Goal: Contribute content: Add original content to the website for others to see

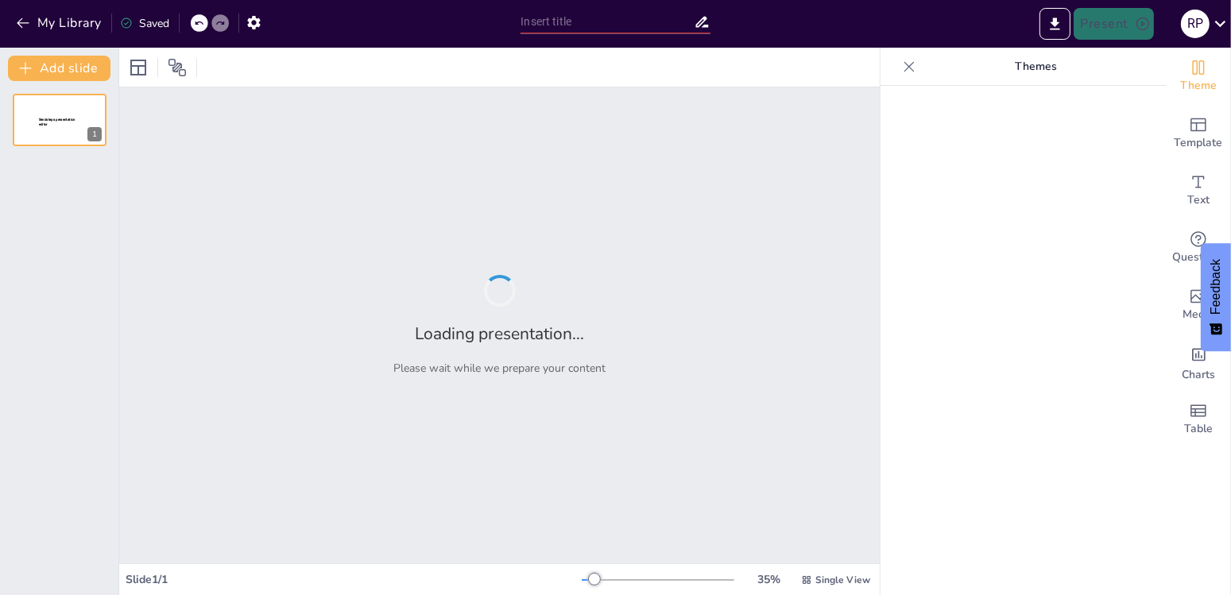
type input "Streamlining Healthcare: Operational Strategies for Effective Hospital Manageme…"
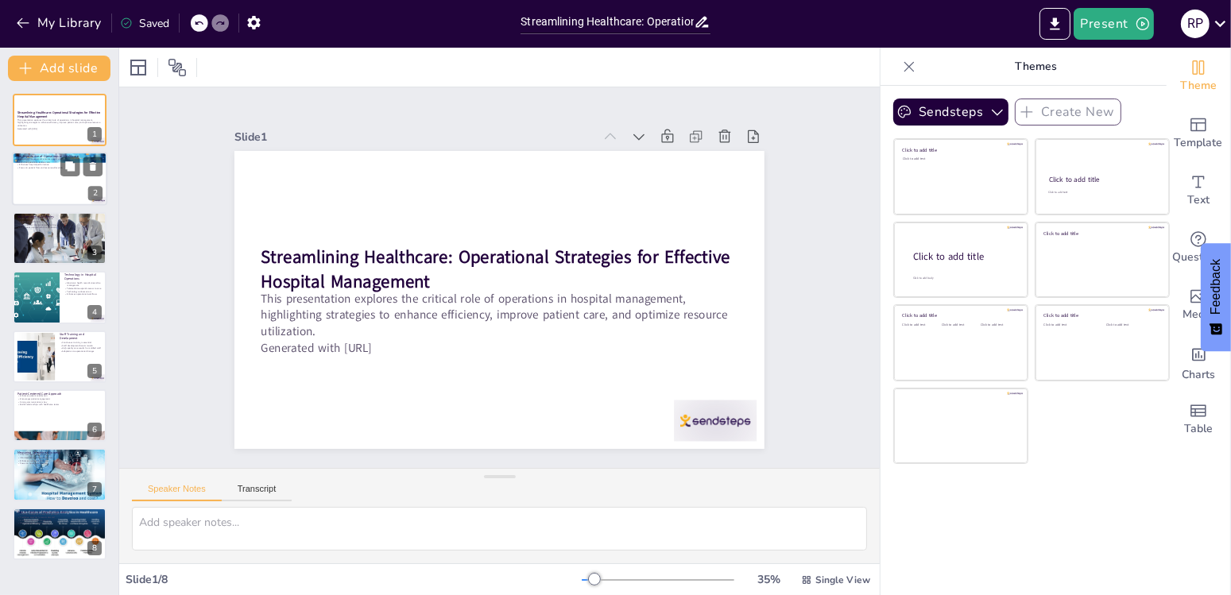
click at [39, 177] on div at bounding box center [59, 180] width 95 height 54
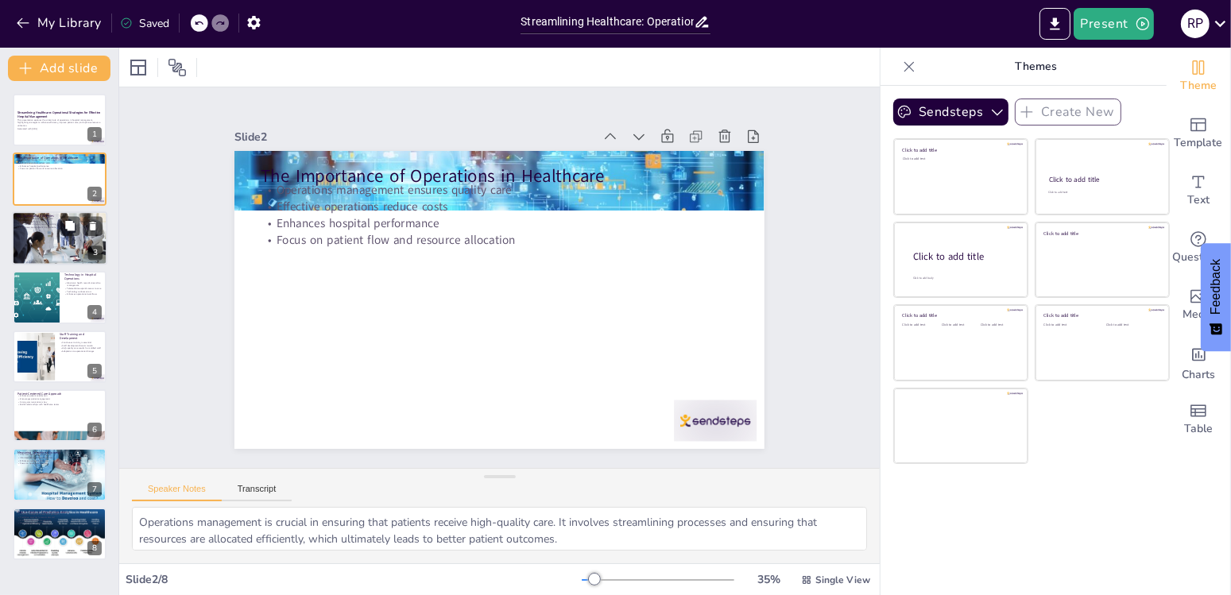
click at [48, 241] on div at bounding box center [59, 239] width 95 height 64
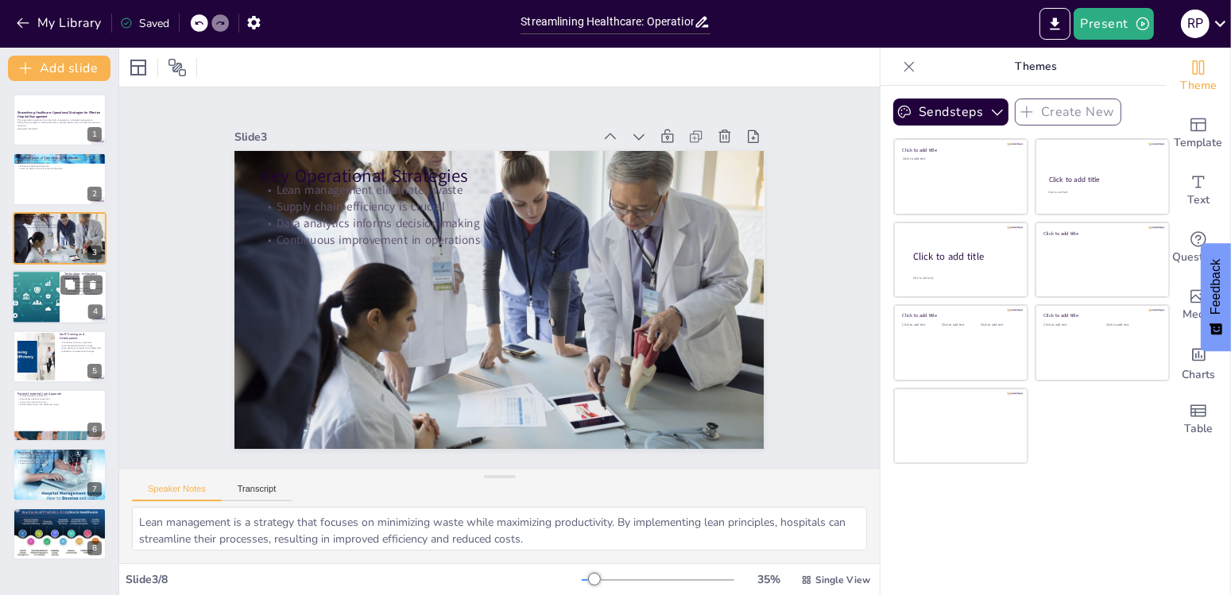
click at [48, 293] on div at bounding box center [36, 297] width 104 height 54
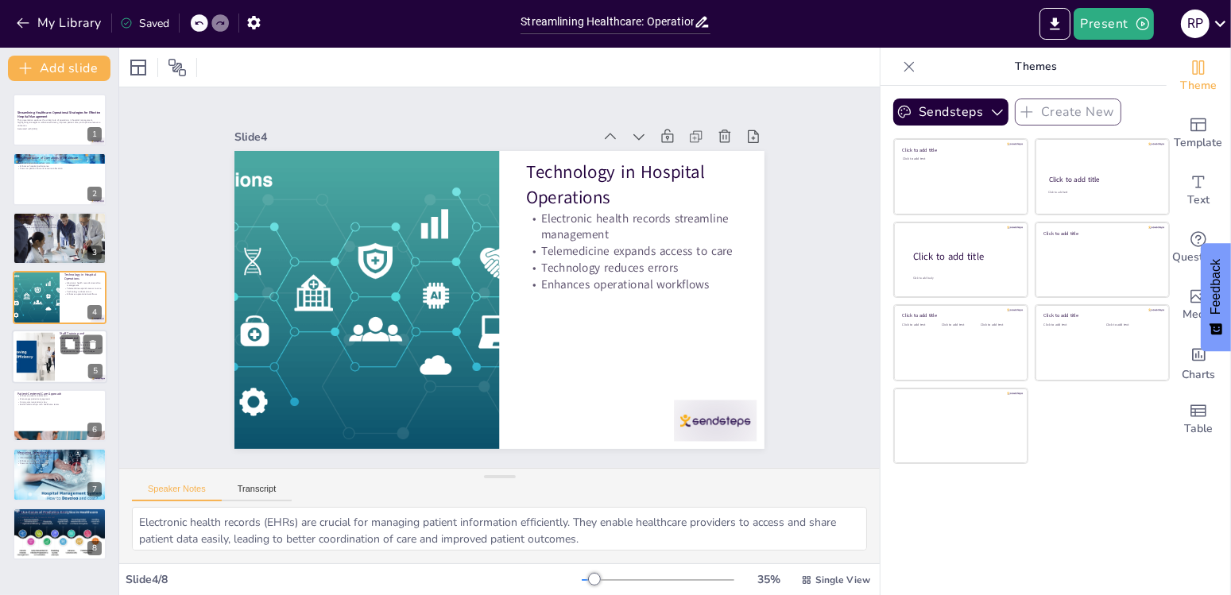
click at [40, 354] on div at bounding box center [35, 356] width 97 height 48
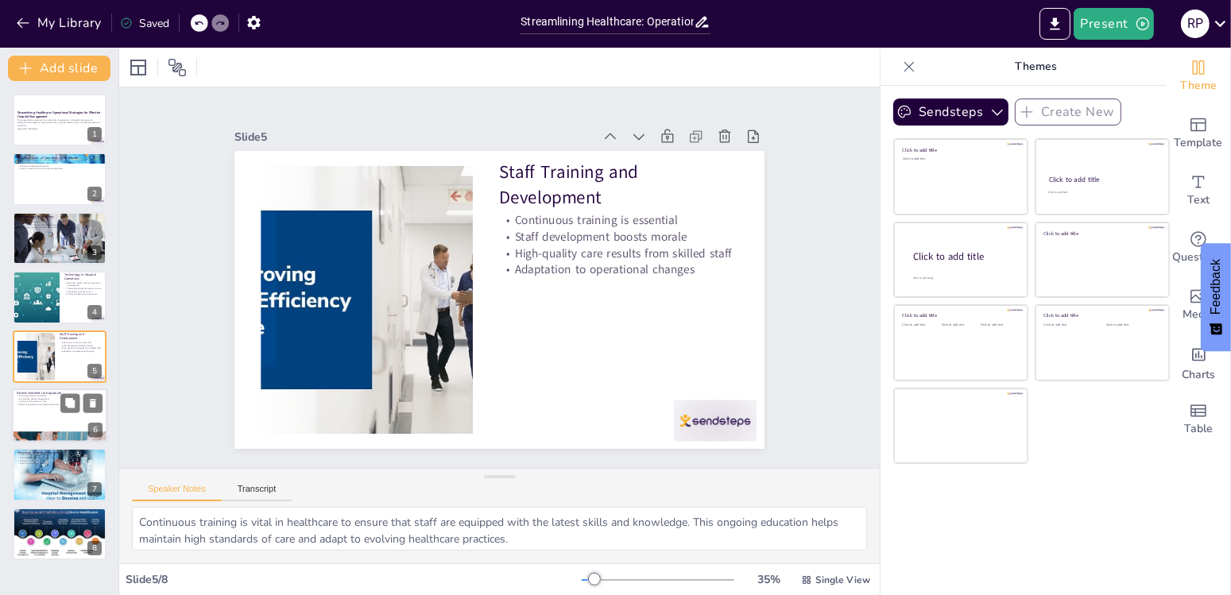
click at [48, 410] on div at bounding box center [59, 416] width 95 height 54
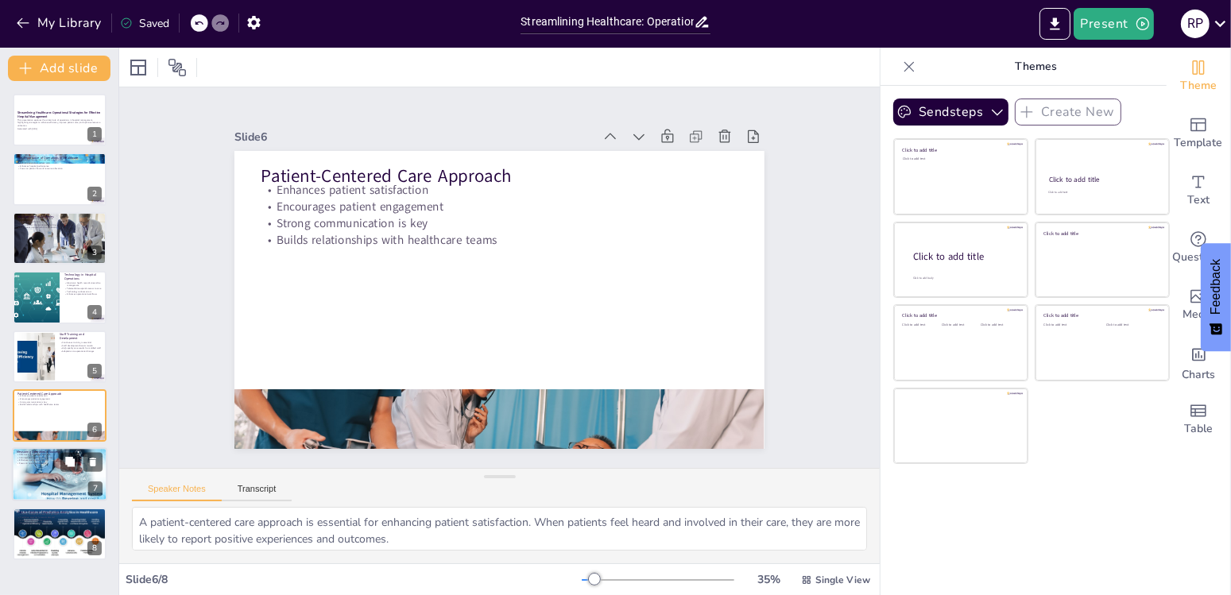
click at [51, 463] on p "Focus on quality patient care" at bounding box center [60, 464] width 86 height 3
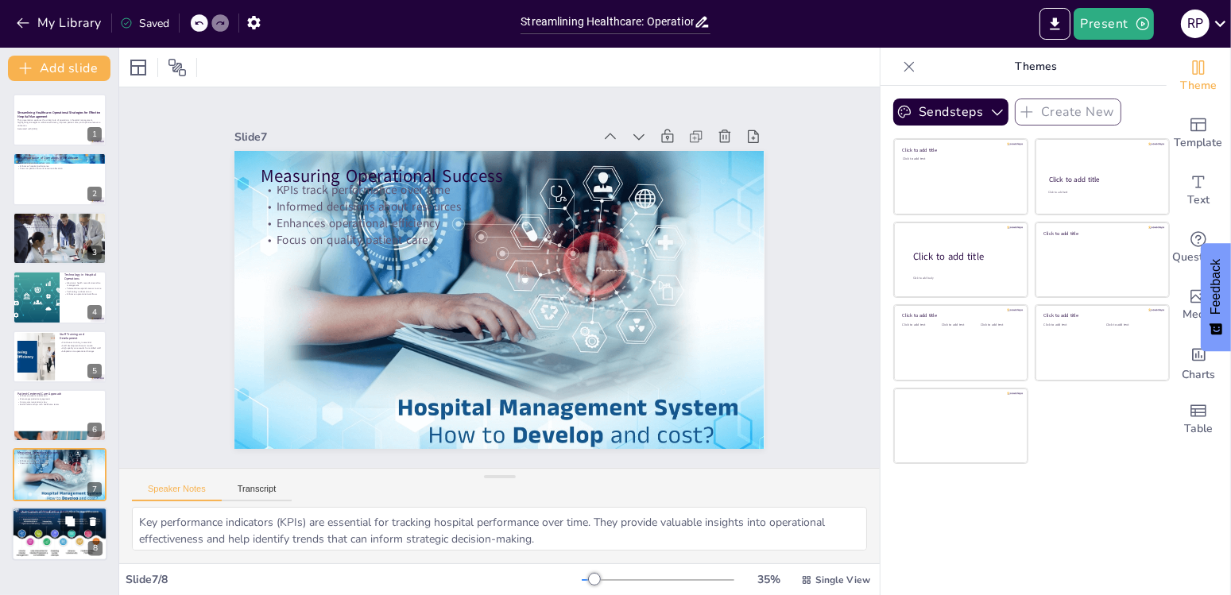
click at [52, 520] on p "Enhances operational capabilities" at bounding box center [60, 520] width 86 height 3
type textarea "Artificial intelligence (AI) is transforming hospital operations by streamlinin…"
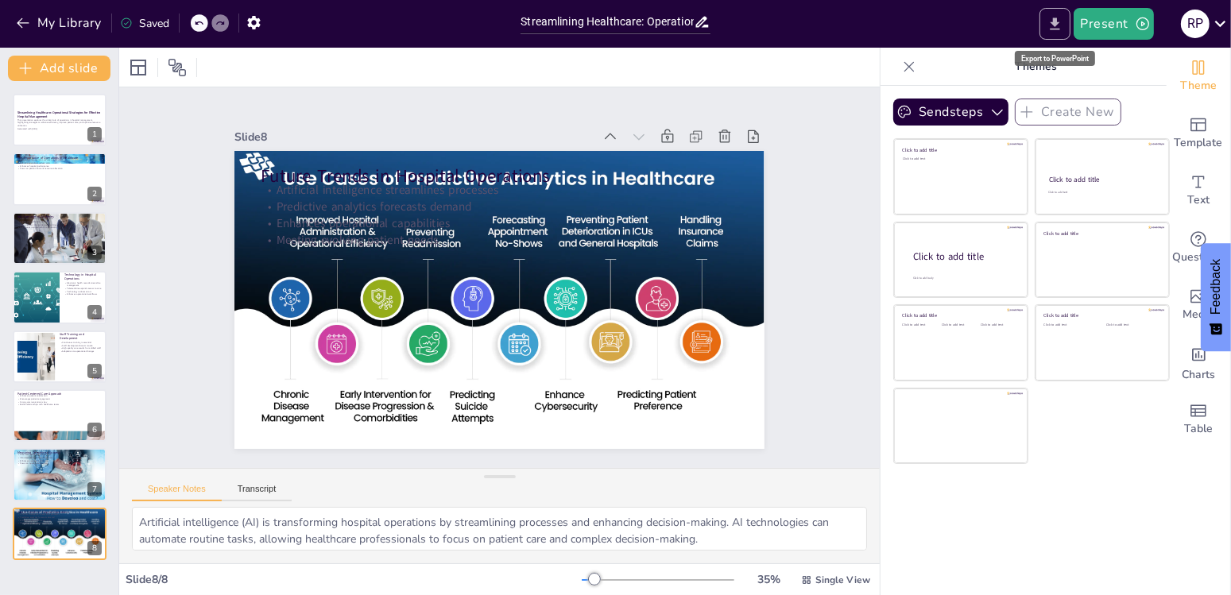
click at [1060, 17] on icon "Export to PowerPoint" at bounding box center [1056, 23] width 10 height 12
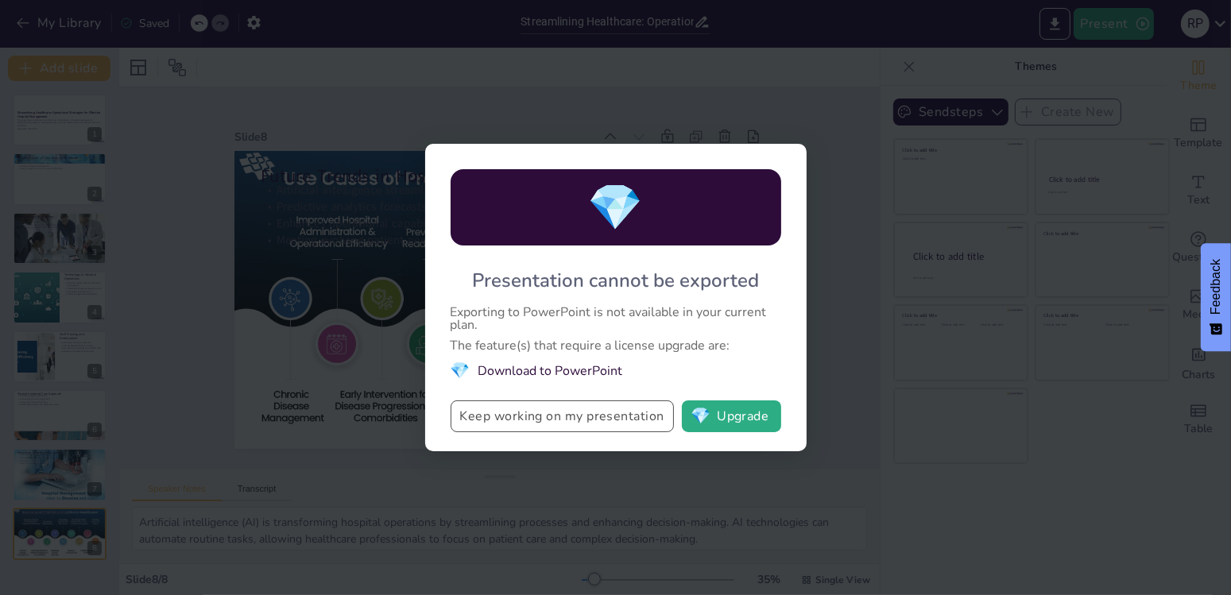
click at [600, 418] on button "Keep working on my presentation" at bounding box center [562, 417] width 223 height 32
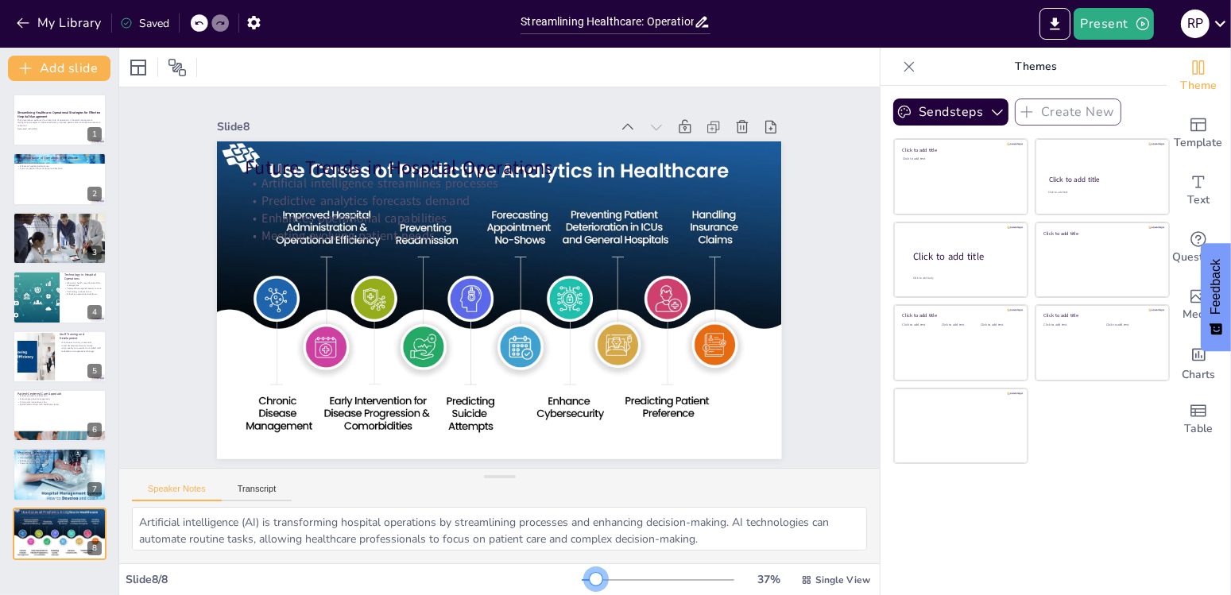
click at [590, 580] on div at bounding box center [596, 579] width 13 height 13
click at [139, 72] on icon at bounding box center [138, 67] width 19 height 19
click at [1140, 28] on icon "button" at bounding box center [1143, 24] width 16 height 16
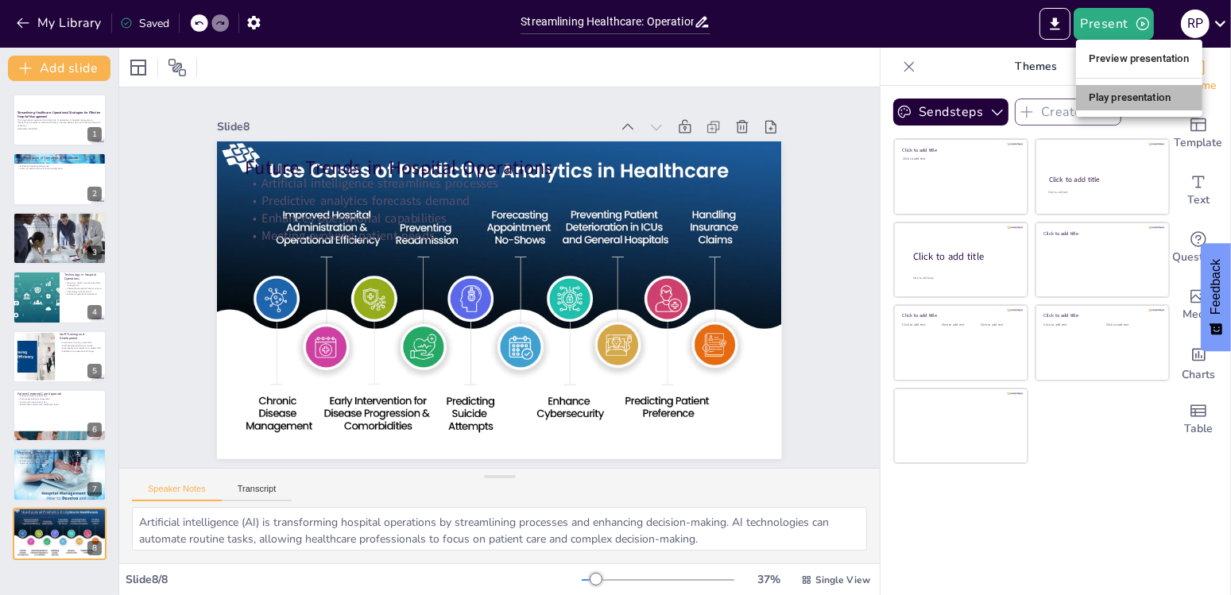
click at [1147, 94] on li "Play presentation" at bounding box center [1139, 97] width 126 height 25
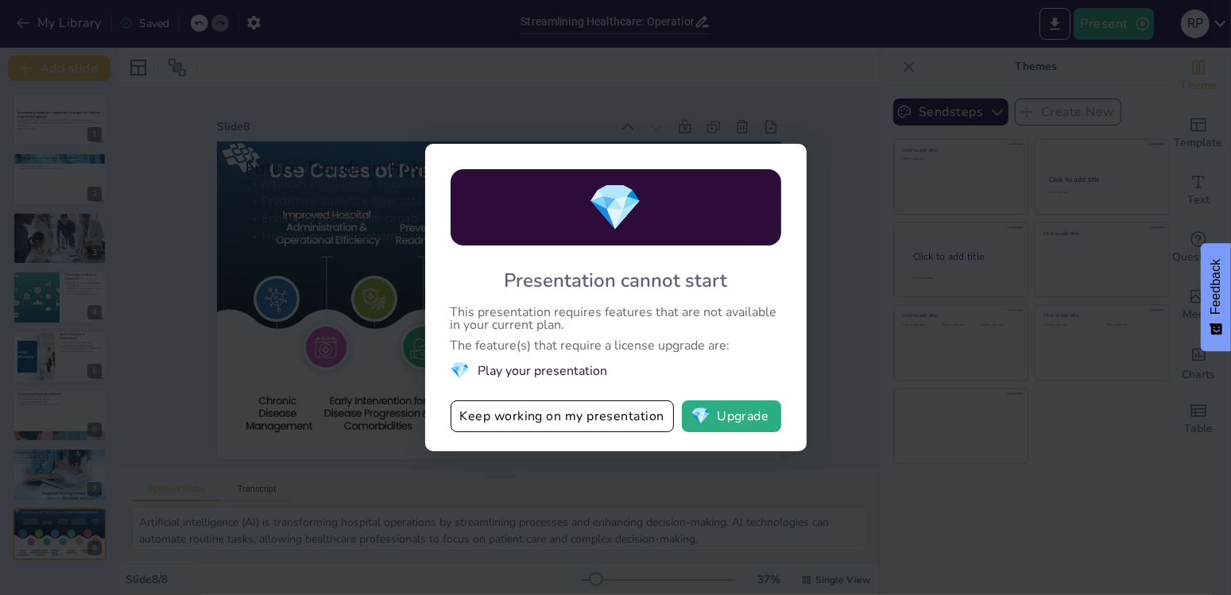
click at [844, 282] on div "💎 Presentation cannot start This presentation requires features that are not av…" at bounding box center [615, 297] width 1231 height 595
click at [789, 132] on div "💎 Presentation cannot start This presentation requires features that are not av…" at bounding box center [615, 297] width 1231 height 595
click at [636, 419] on button "Keep working on my presentation" at bounding box center [562, 417] width 223 height 32
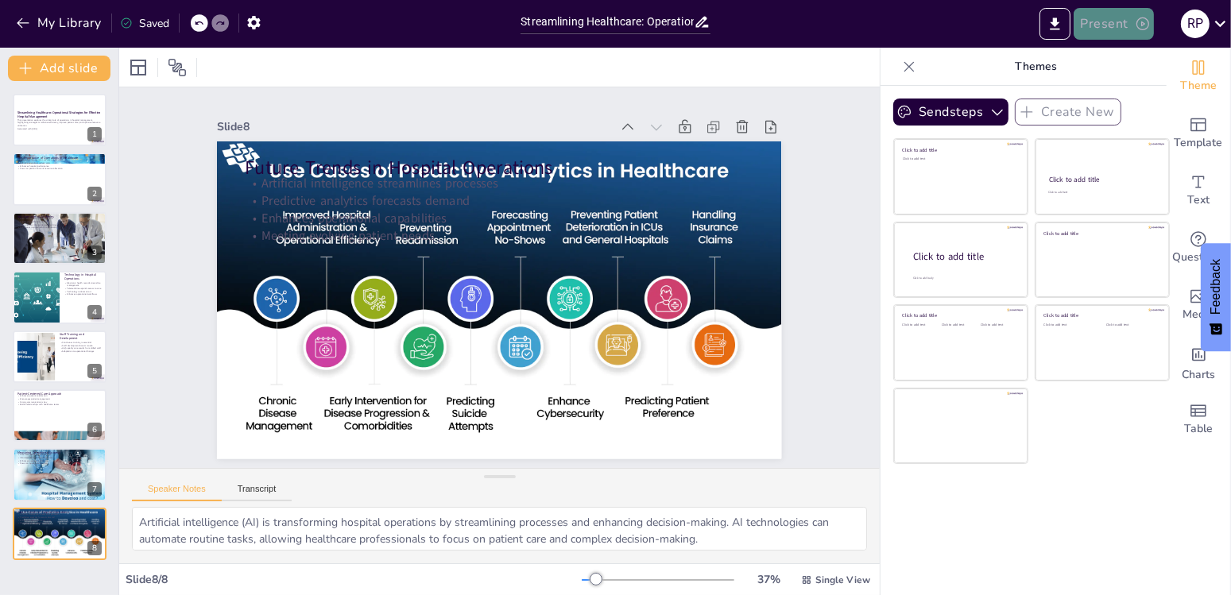
click at [1142, 25] on icon "button" at bounding box center [1143, 23] width 13 height 13
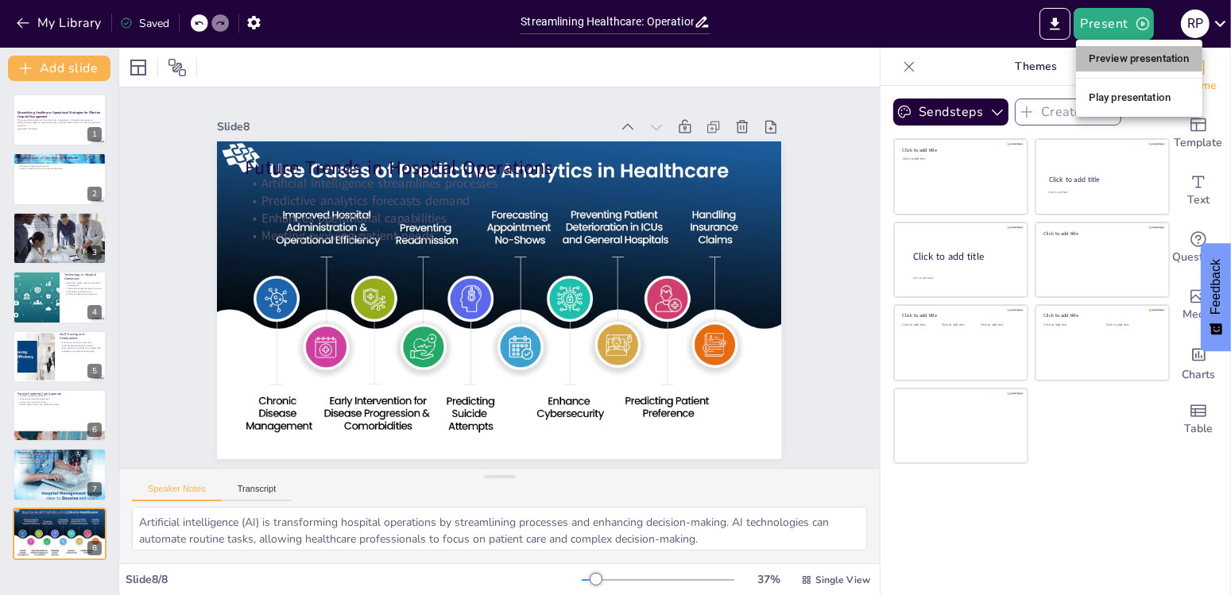
click at [1143, 61] on li "Preview presentation" at bounding box center [1139, 58] width 126 height 25
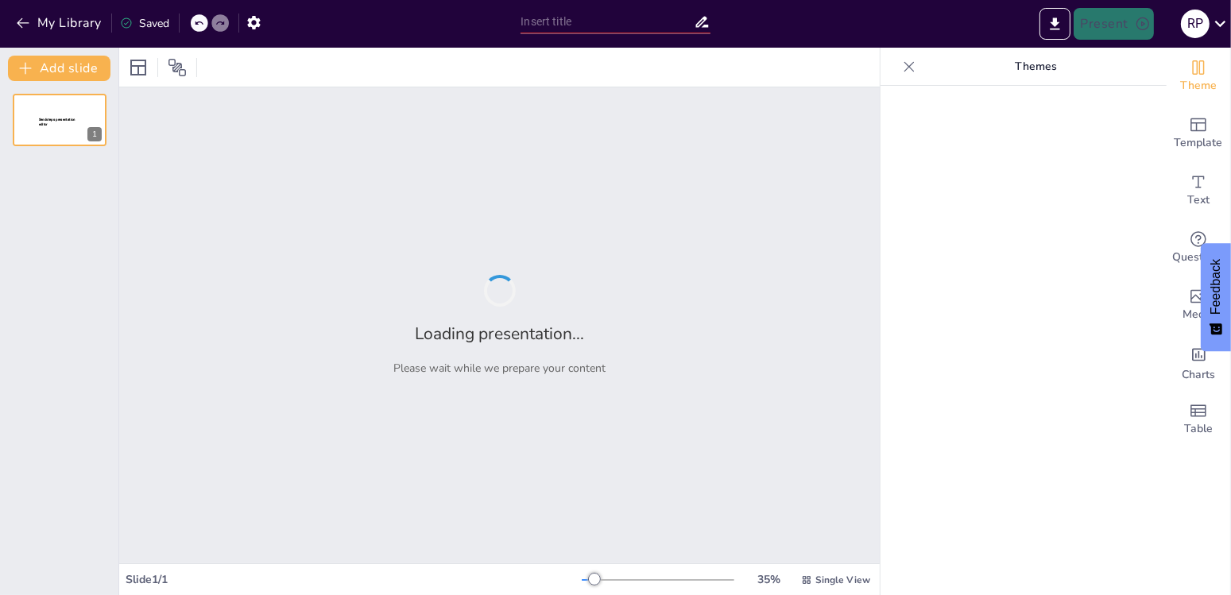
type input "Streamlining Healthcare: Operational Strategies for Effective Hospital Manageme…"
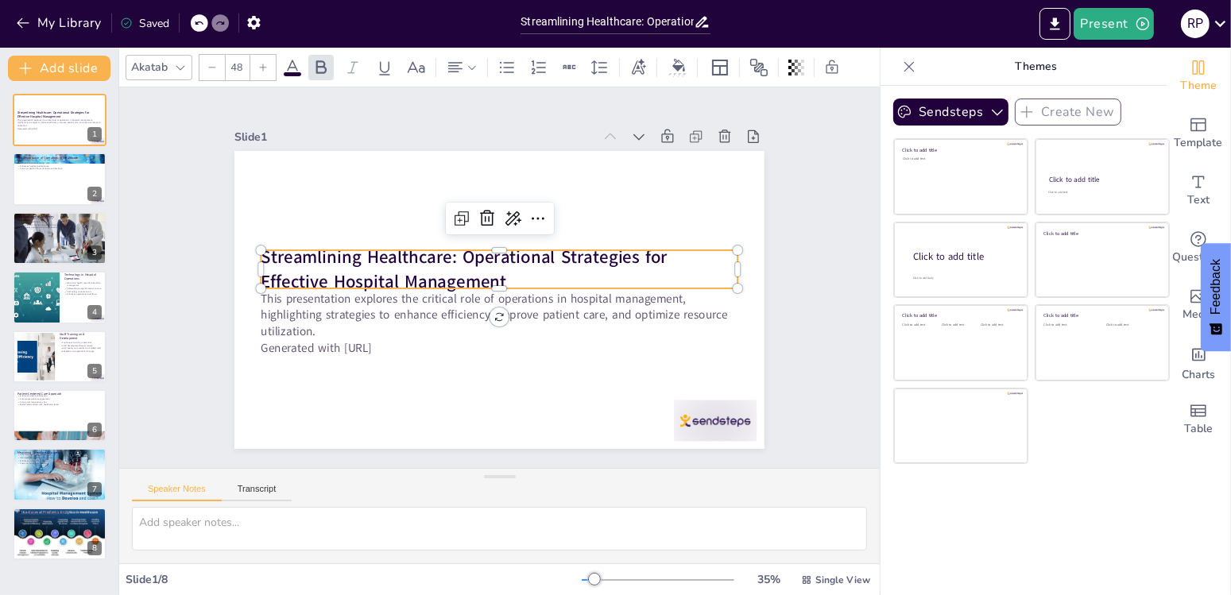
click at [293, 251] on strong "Streamlining Healthcare: Operational Strategies for Effective Hospital Manageme…" at bounding box center [465, 257] width 409 height 74
click at [1191, 186] on icon "Add text boxes" at bounding box center [1198, 182] width 19 height 19
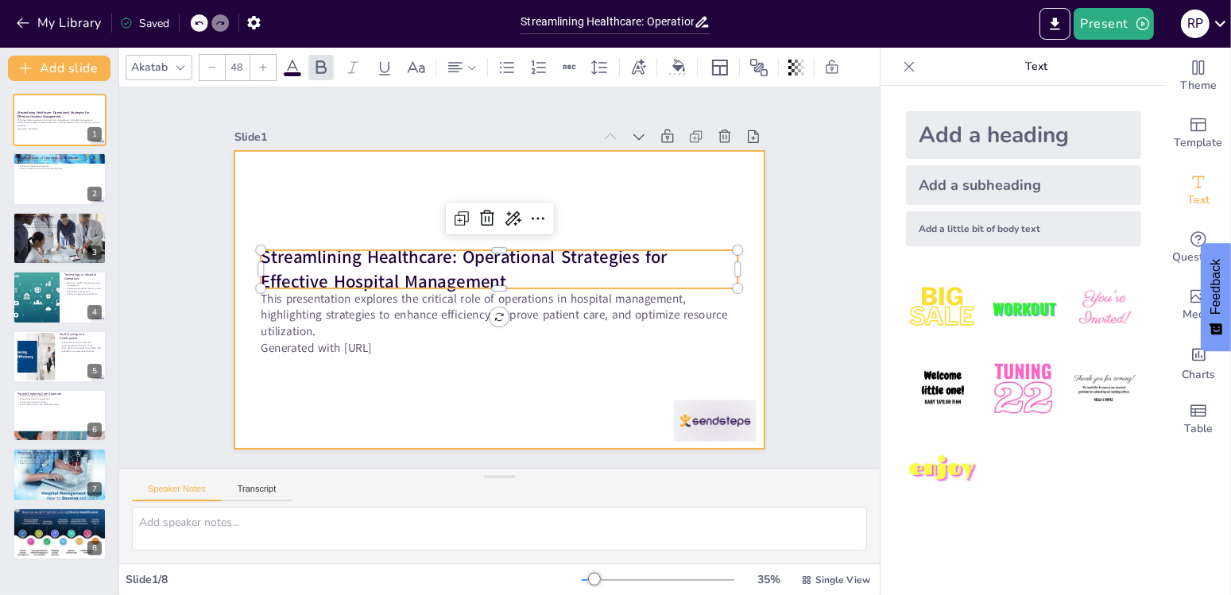
click at [653, 193] on div at bounding box center [497, 300] width 558 height 352
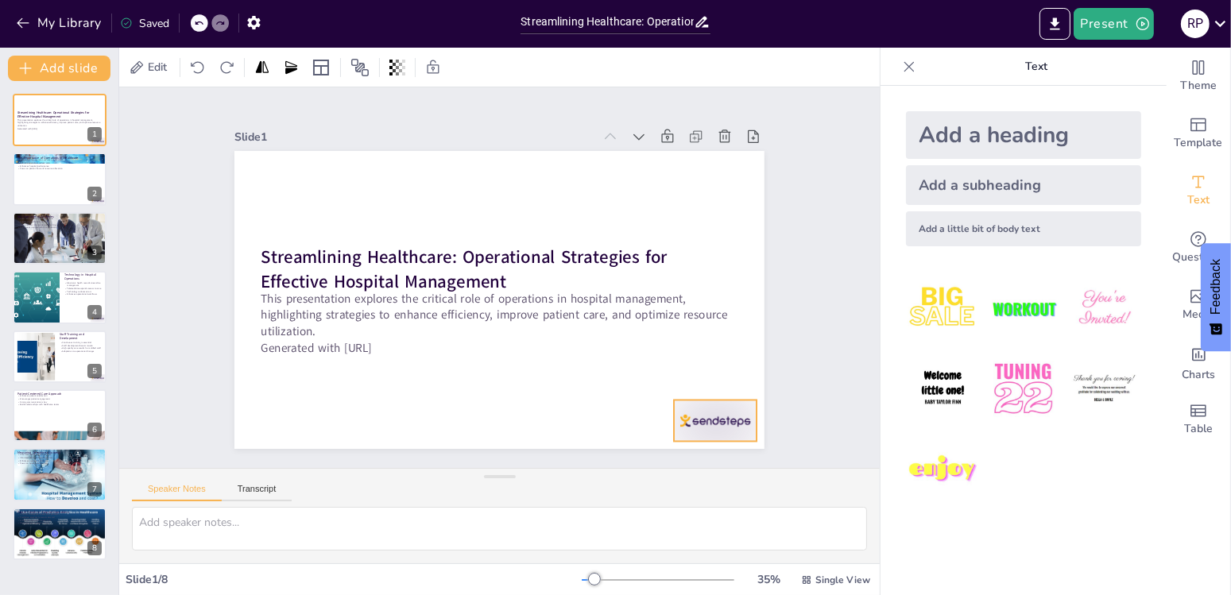
click at [706, 434] on div at bounding box center [682, 463] width 90 height 58
click at [719, 383] on icon at bounding box center [718, 391] width 16 height 17
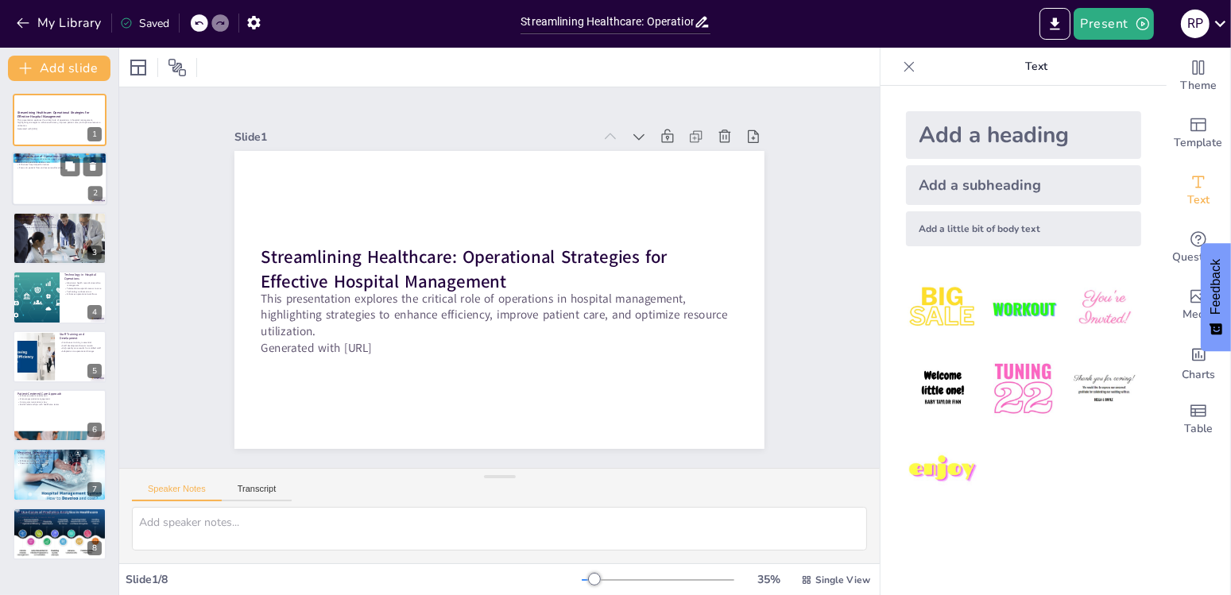
click at [69, 190] on div at bounding box center [59, 180] width 95 height 54
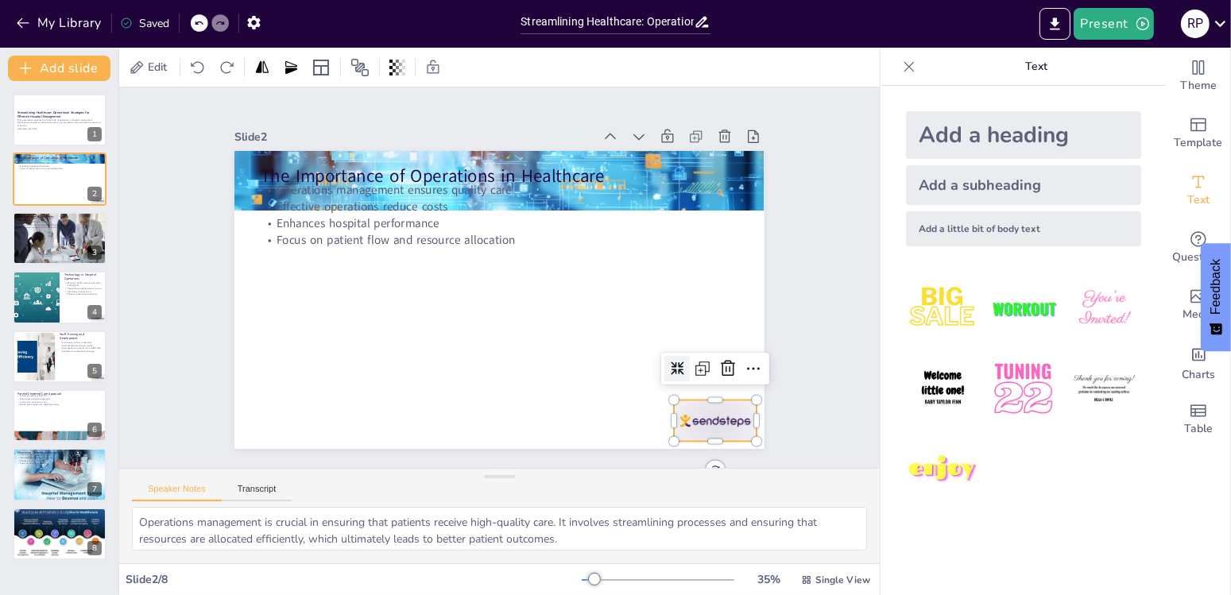
click at [363, 122] on div at bounding box center [318, 93] width 90 height 58
click at [712, 403] on icon at bounding box center [704, 414] width 22 height 22
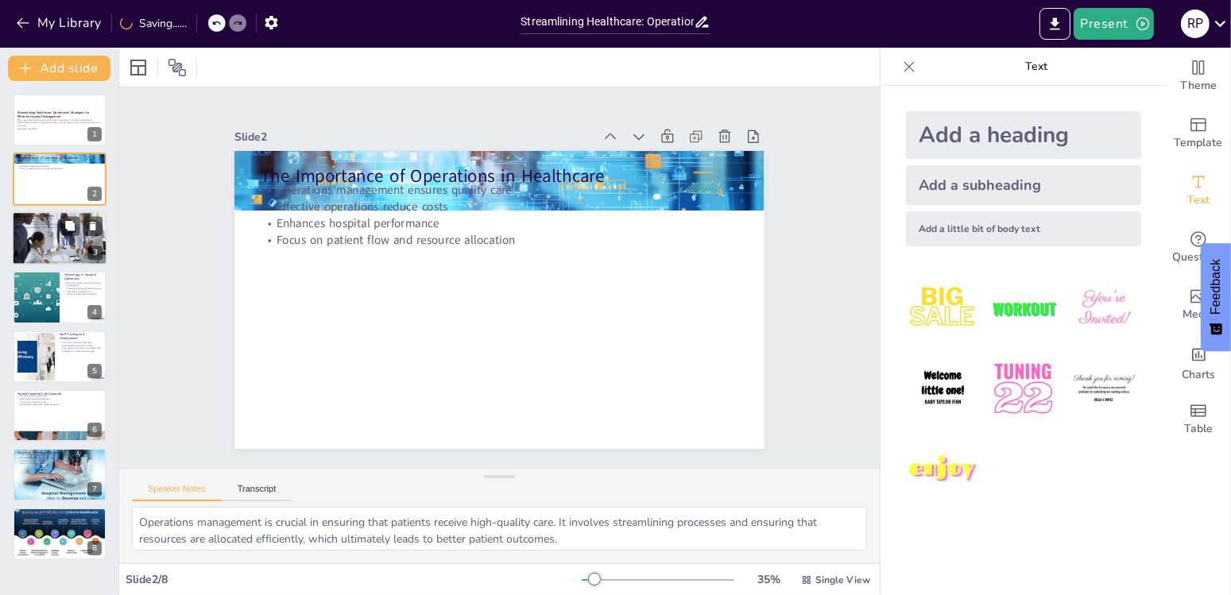
click at [73, 240] on div at bounding box center [59, 239] width 95 height 64
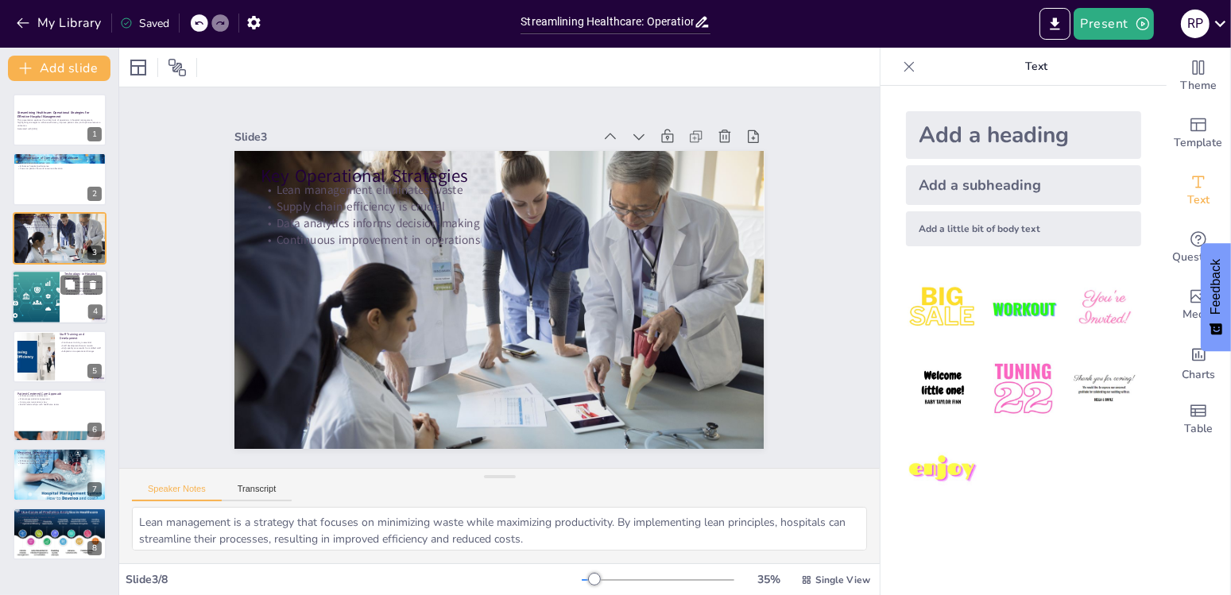
click at [60, 285] on div at bounding box center [36, 297] width 104 height 54
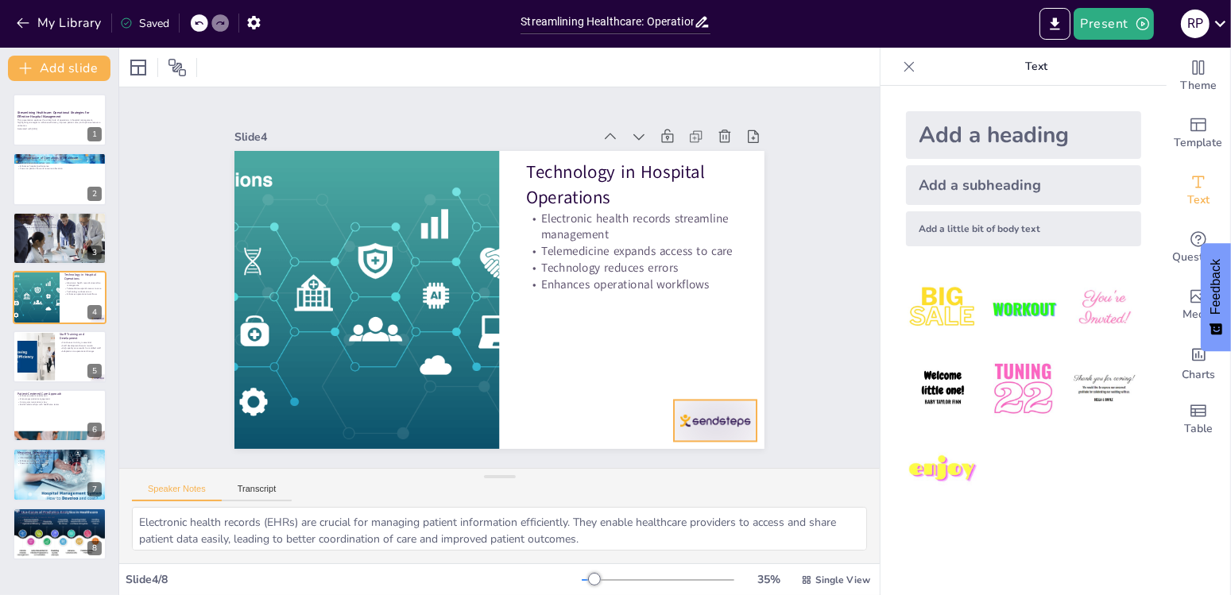
click at [705, 448] on div at bounding box center [660, 480] width 91 height 65
click at [701, 423] on icon at bounding box center [689, 435] width 24 height 24
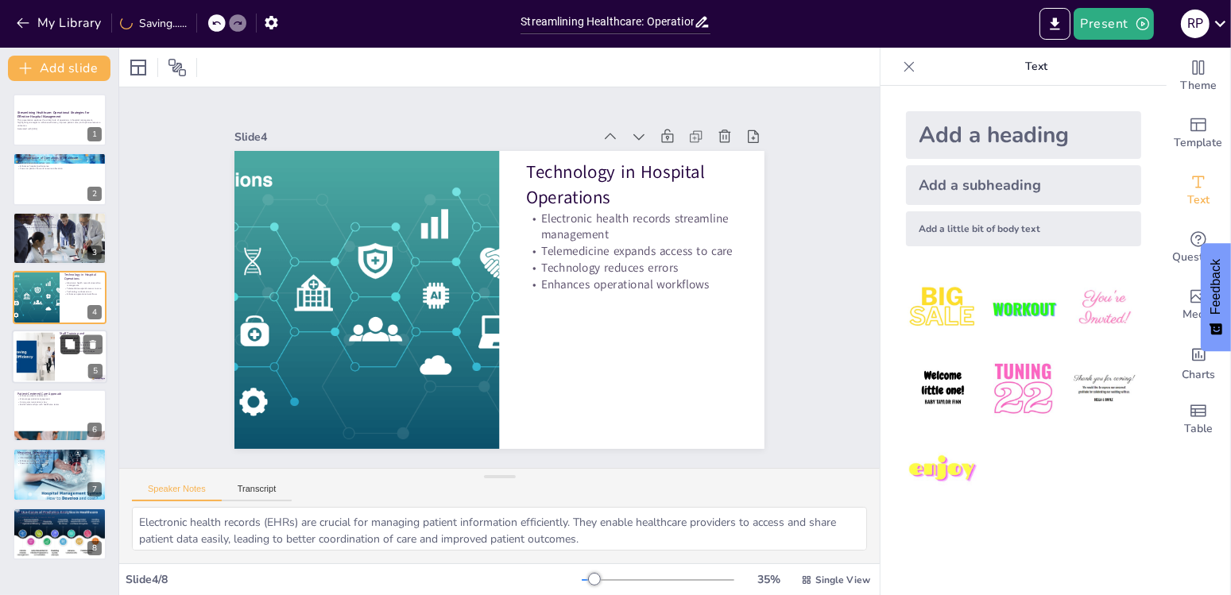
click at [80, 351] on button at bounding box center [69, 344] width 19 height 19
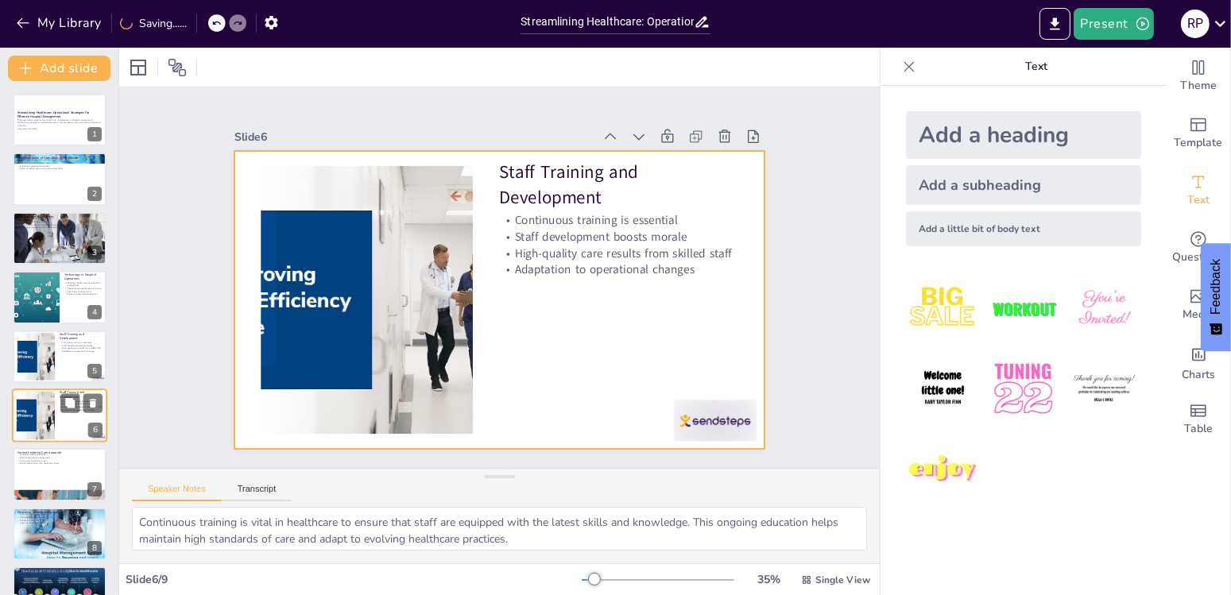
scroll to position [37, 0]
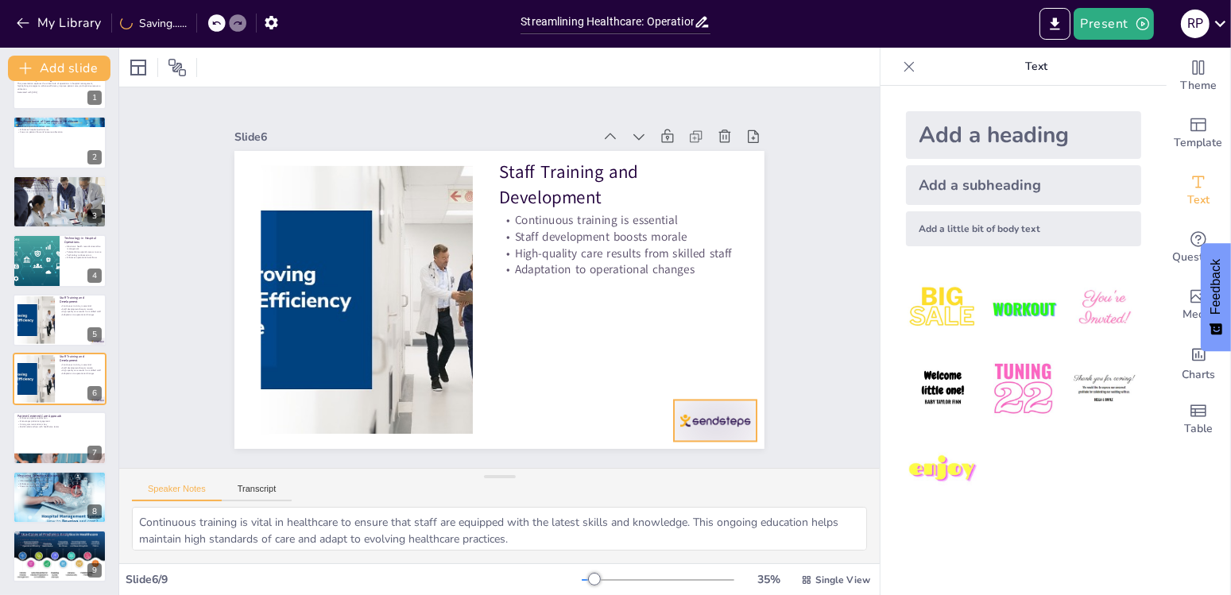
click at [717, 418] on div at bounding box center [700, 443] width 87 height 50
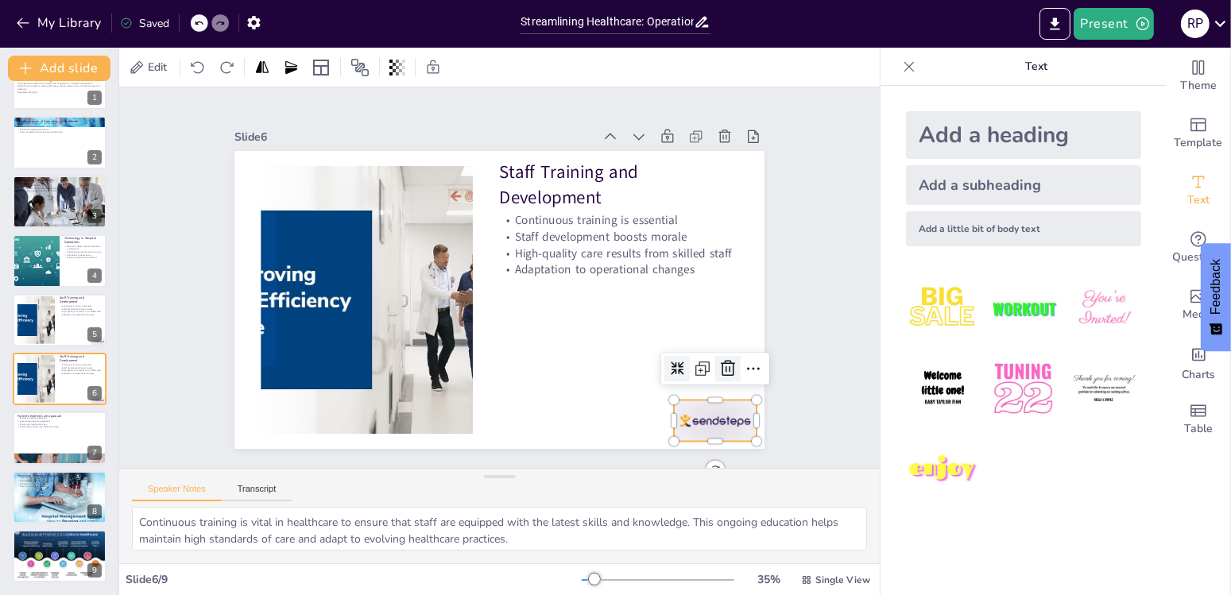
click at [720, 382] on icon at bounding box center [718, 392] width 21 height 21
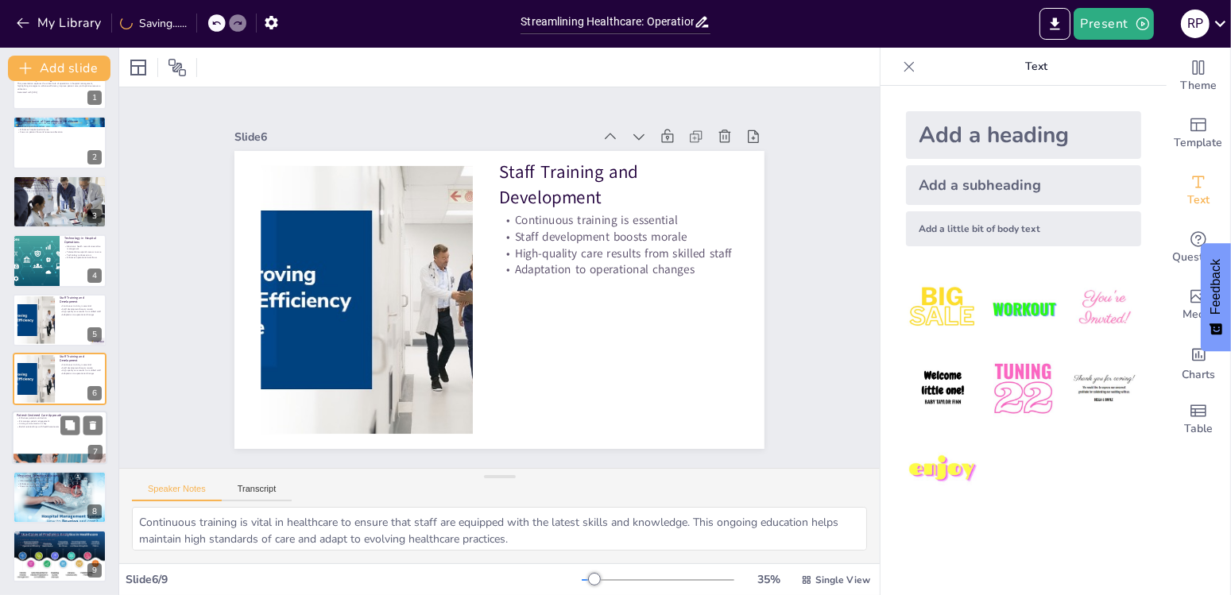
click at [69, 448] on div at bounding box center [59, 439] width 95 height 54
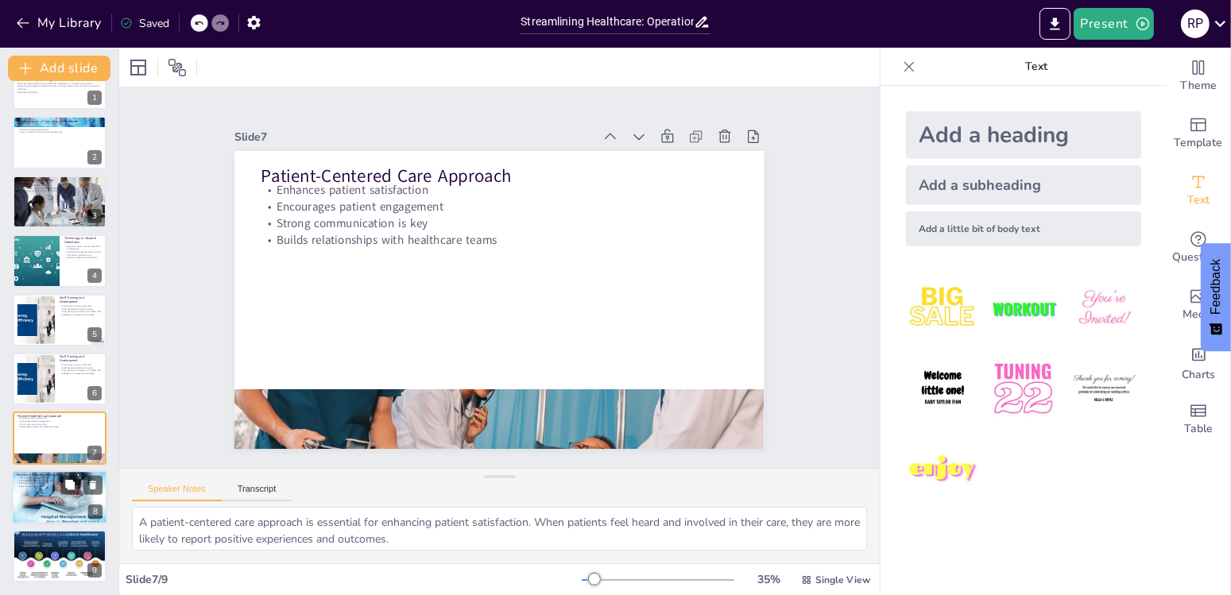
click at [55, 503] on div at bounding box center [59, 498] width 95 height 64
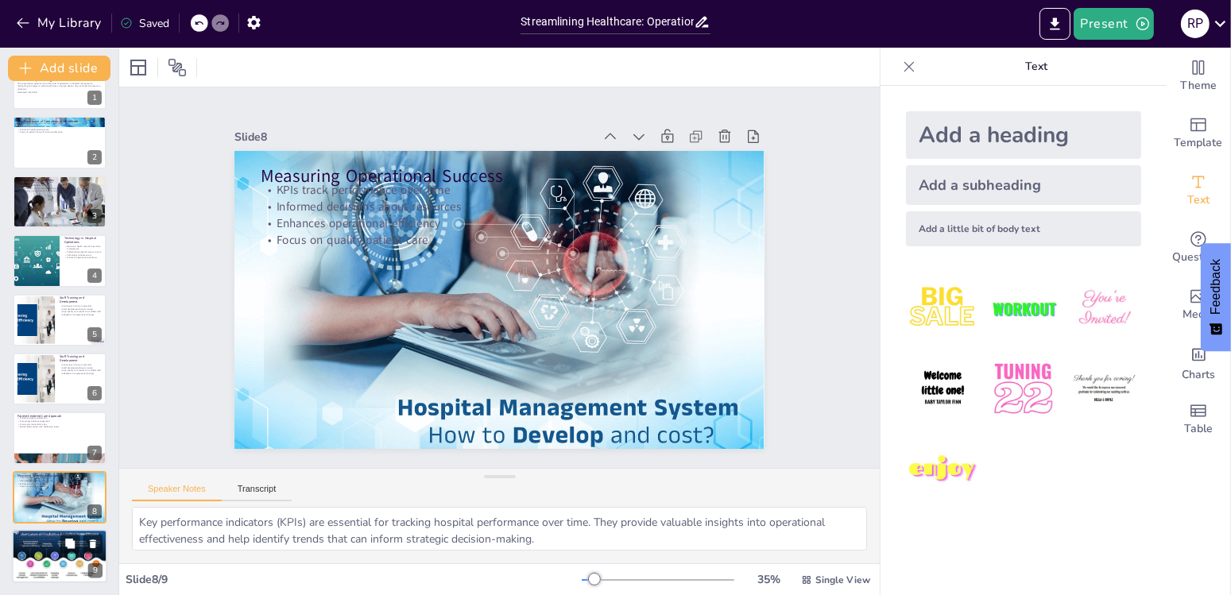
click at [72, 553] on div at bounding box center [59, 556] width 95 height 55
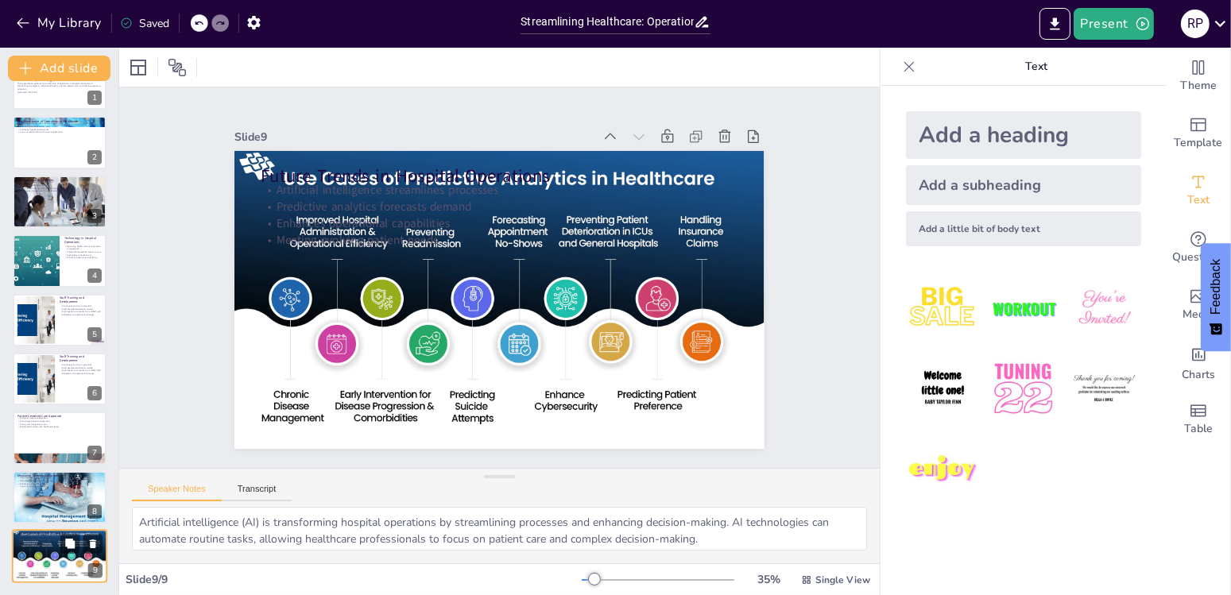
scroll to position [36, 0]
click at [1064, 28] on icon "Export to PowerPoint" at bounding box center [1055, 24] width 17 height 17
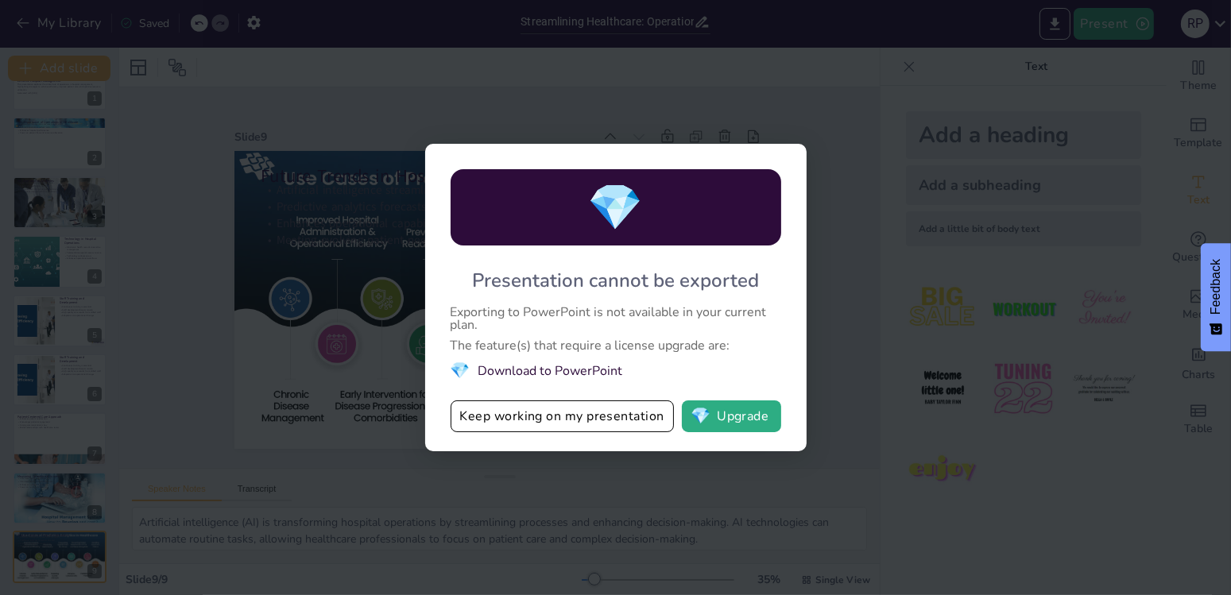
click at [572, 370] on li "💎 Download to PowerPoint" at bounding box center [616, 370] width 331 height 21
click at [569, 370] on li "💎 Download to PowerPoint" at bounding box center [616, 370] width 331 height 21
click at [747, 412] on button "💎 Upgrade" at bounding box center [731, 417] width 99 height 32
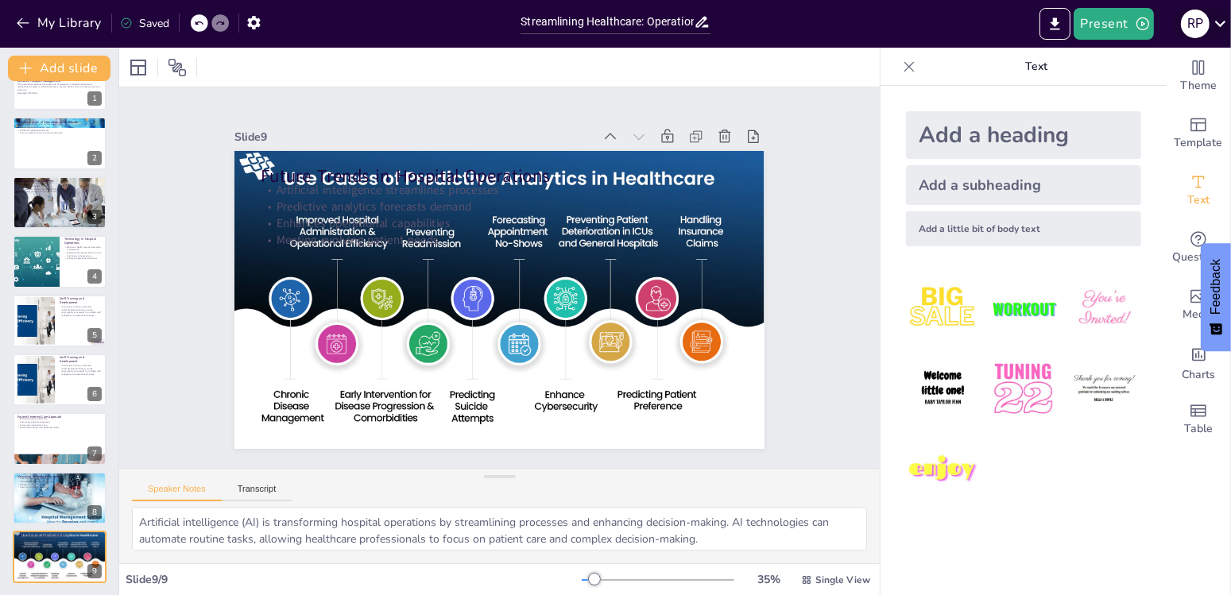
click at [1222, 26] on icon at bounding box center [1220, 23] width 21 height 21
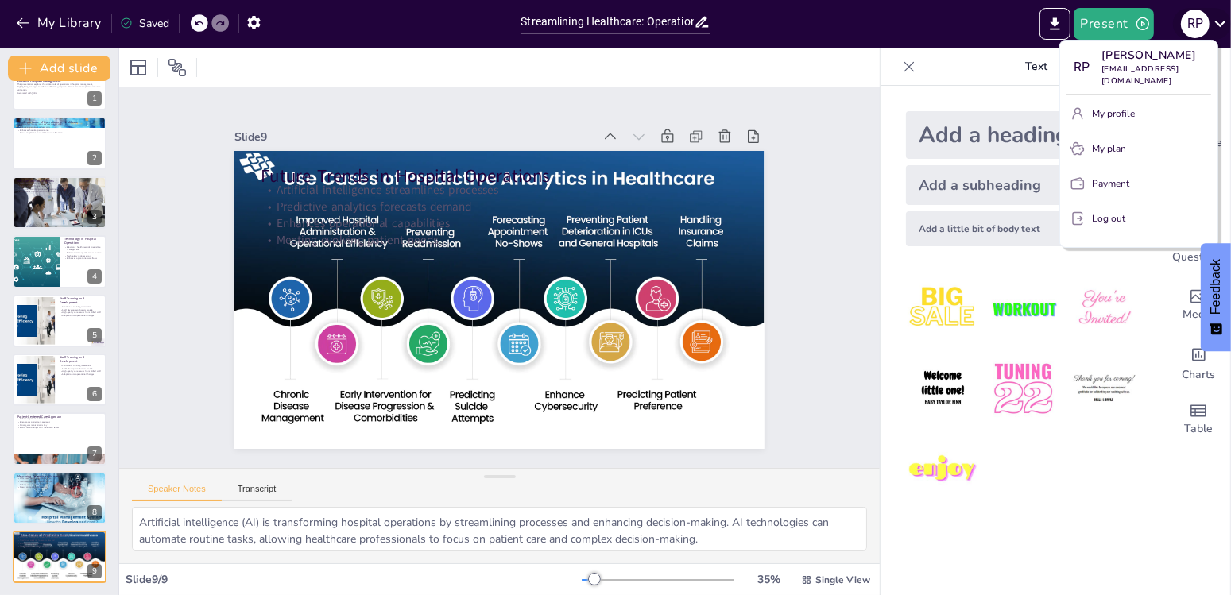
click at [1222, 26] on div at bounding box center [615, 297] width 1231 height 595
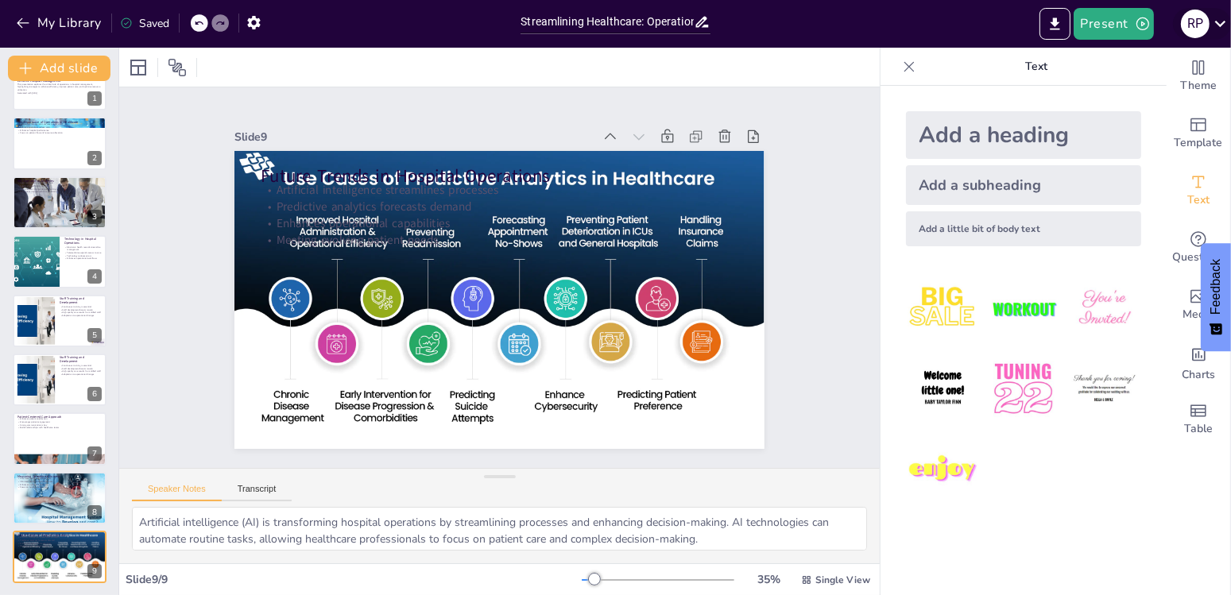
click at [1222, 26] on icon at bounding box center [1220, 23] width 21 height 21
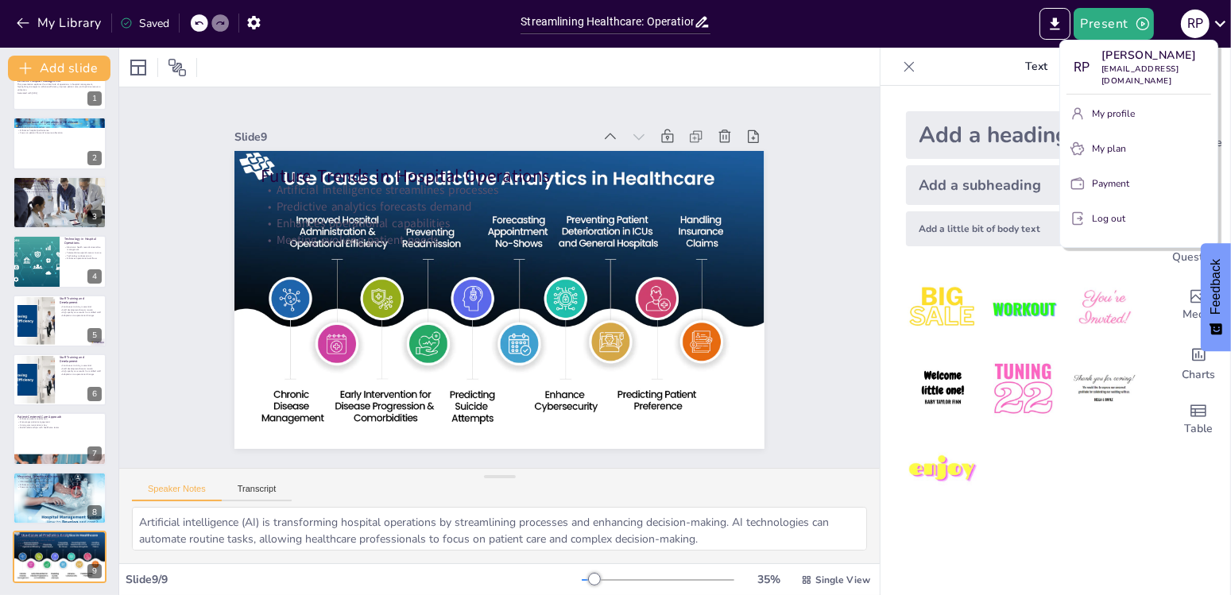
click at [810, 291] on div at bounding box center [615, 297] width 1231 height 595
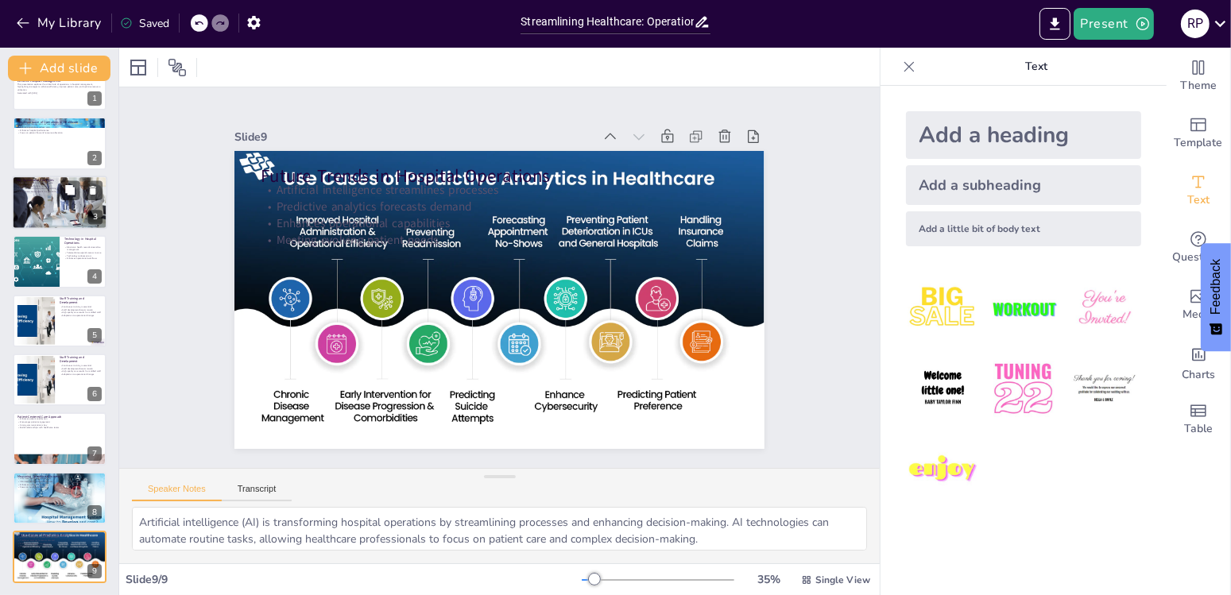
click at [50, 192] on div at bounding box center [59, 203] width 95 height 64
type textarea "Lean management is a strategy that focuses on minimizing waste while maximizing…"
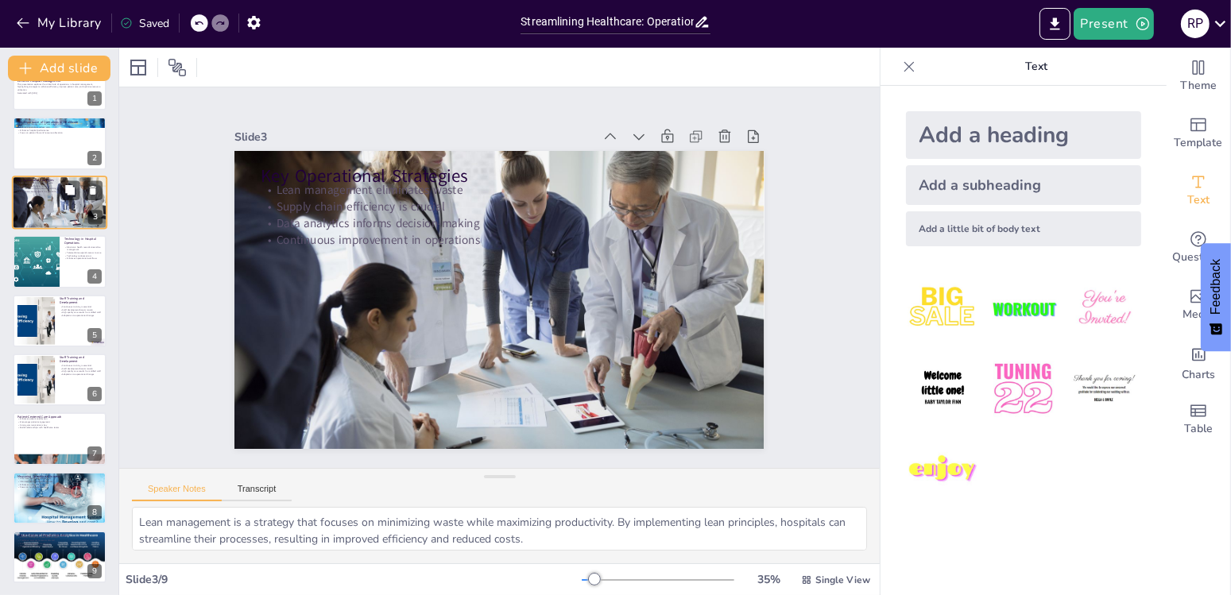
scroll to position [0, 0]
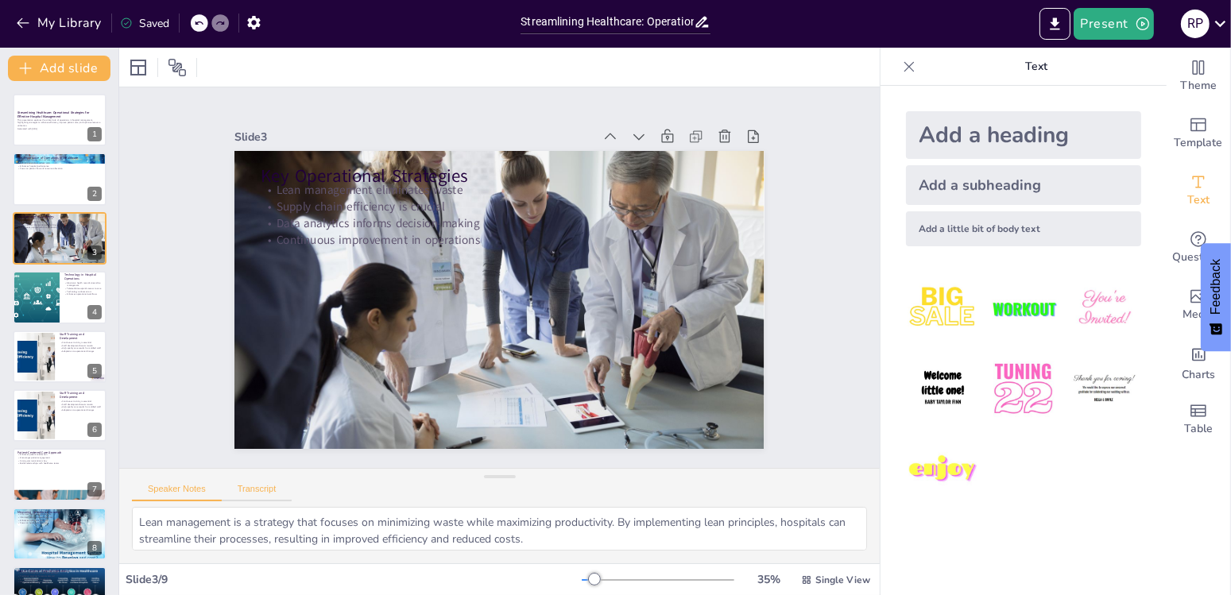
click at [263, 492] on button "Transcript" at bounding box center [257, 492] width 71 height 17
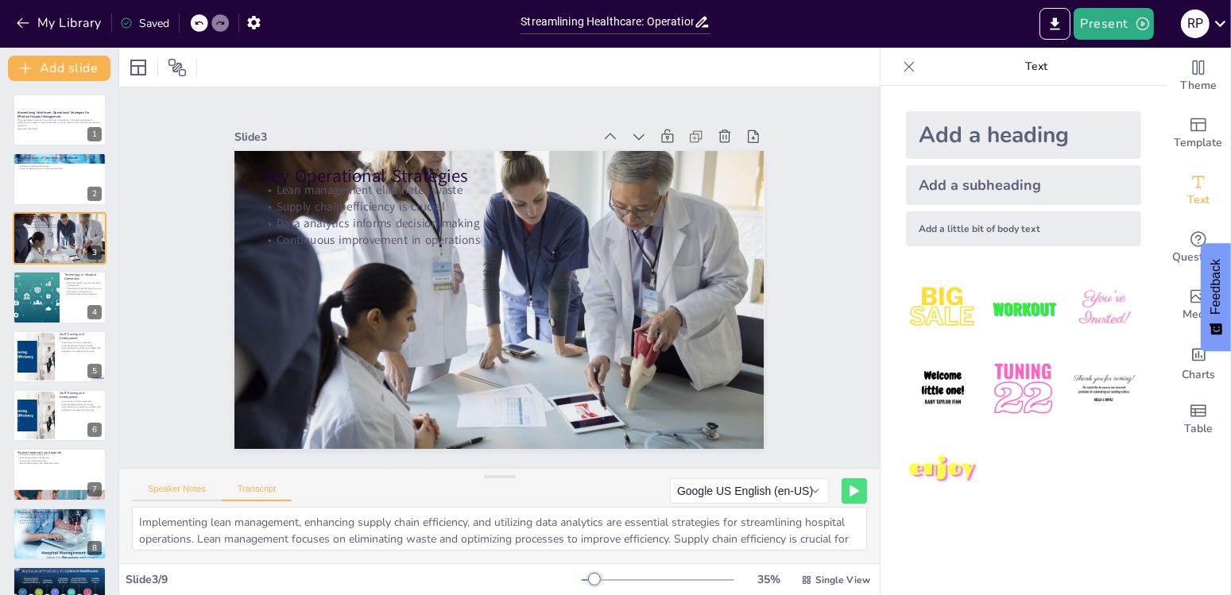
click at [196, 493] on button "Speaker Notes" at bounding box center [177, 492] width 90 height 17
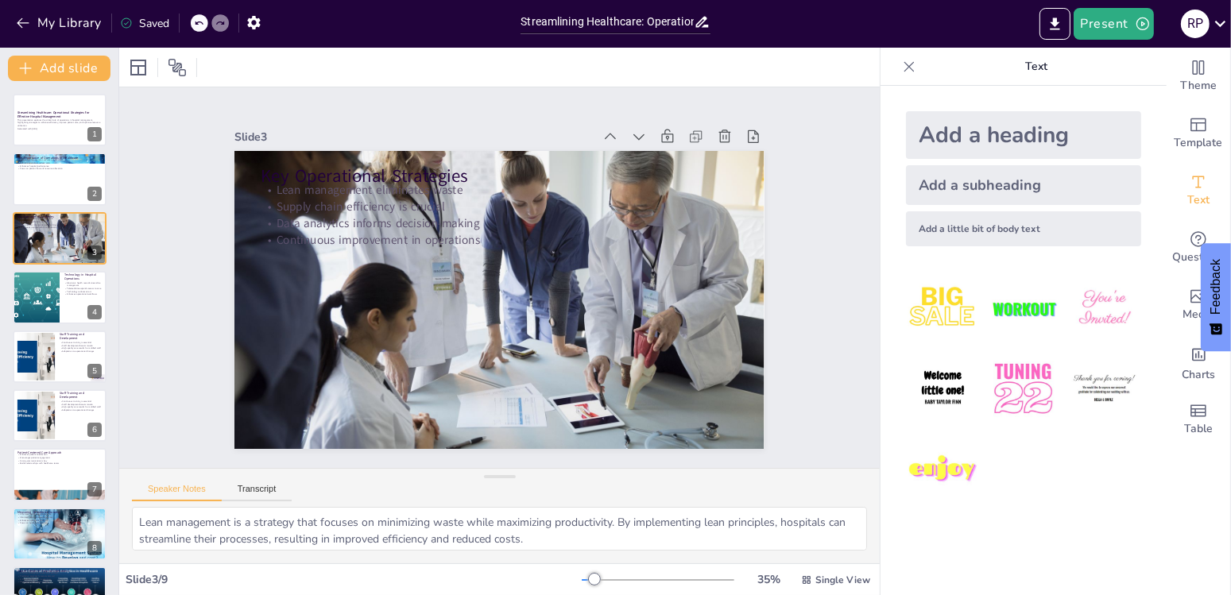
click at [126, 23] on icon at bounding box center [126, 23] width 13 height 13
click at [25, 23] on icon "button" at bounding box center [23, 23] width 12 height 10
